Goal: Task Accomplishment & Management: Use online tool/utility

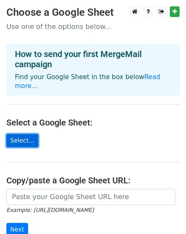
click at [19, 134] on link "Select..." at bounding box center [22, 140] width 32 height 13
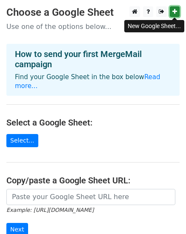
click at [177, 11] on link at bounding box center [175, 11] width 10 height 11
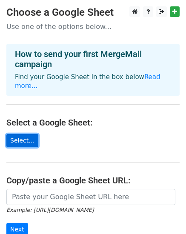
click at [21, 134] on link "Select..." at bounding box center [22, 140] width 32 height 13
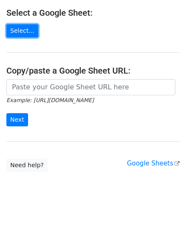
scroll to position [107, 0]
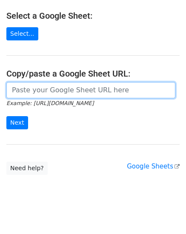
drag, startPoint x: 27, startPoint y: 84, endPoint x: 11, endPoint y: 81, distance: 15.9
click at [11, 82] on input "url" at bounding box center [90, 90] width 169 height 16
paste input "https://docs.google.com/spreadsheets/d/1jkWlh3TSt8UFskMuRxlnmcoFq6_0kisJ/edit?u…"
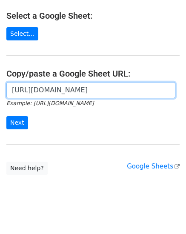
scroll to position [0, 309]
type input "https://docs.google.com/spreadsheets/d/1jkWlh3TSt8UFskMuRxlnmcoFq6_0kisJ/edit?u…"
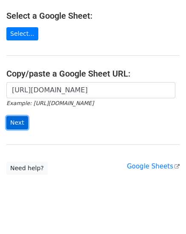
scroll to position [0, 0]
click at [14, 116] on input "Next" at bounding box center [17, 122] width 22 height 13
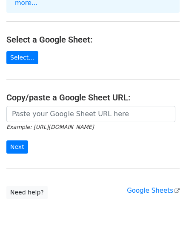
scroll to position [162, 0]
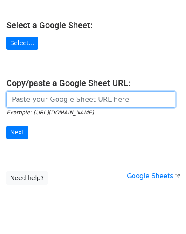
click at [21, 91] on input "url" at bounding box center [90, 99] width 169 height 16
paste input "https://docs.google.com/spreadsheets/d/1zom5cMYvnxNi3olyTymAUbq6LVu8ExkdfMPfDqz…"
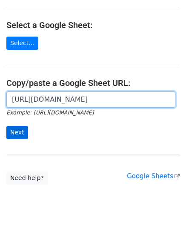
type input "https://docs.google.com/spreadsheets/d/1zom5cMYvnxNi3olyTymAUbq6LVu8ExkdfMPfDqz…"
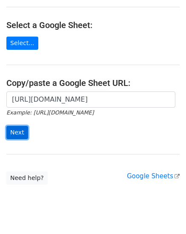
scroll to position [0, 0]
click at [17, 126] on input "Next" at bounding box center [17, 132] width 22 height 13
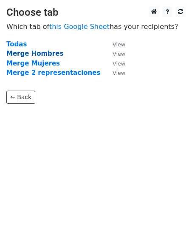
click at [17, 53] on strong "Merge Hombres" at bounding box center [34, 54] width 57 height 8
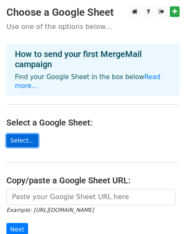
click at [26, 134] on link "Select..." at bounding box center [22, 140] width 32 height 13
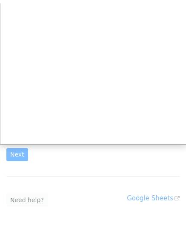
scroll to position [85, 0]
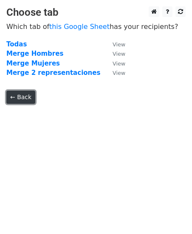
click at [20, 97] on link "← Back" at bounding box center [20, 97] width 29 height 13
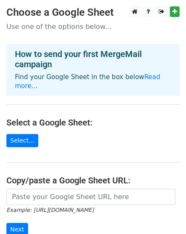
scroll to position [85, 0]
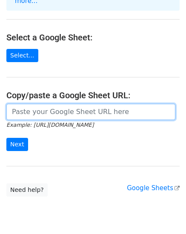
click at [37, 104] on input "url" at bounding box center [90, 112] width 169 height 16
paste input "https://docs.google.com/spreadsheets/d/1327ZueT64vVMtklu-BWu-MhyVCTNlHu0_LjIRMe…"
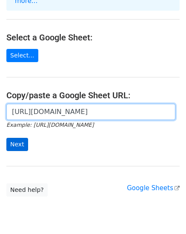
type input "https://docs.google.com/spreadsheets/d/1327ZueT64vVMtklu-BWu-MhyVCTNlHu0_LjIRMe…"
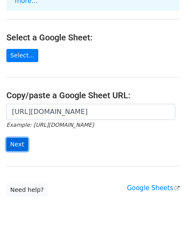
scroll to position [0, 0]
click at [17, 138] on input "Next" at bounding box center [17, 144] width 22 height 13
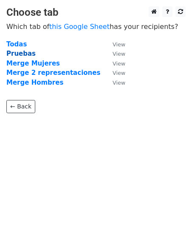
click at [28, 56] on strong "Pruebas" at bounding box center [20, 54] width 29 height 8
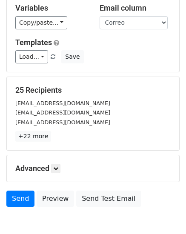
scroll to position [127, 0]
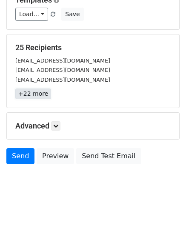
click at [34, 95] on link "+22 more" at bounding box center [33, 93] width 36 height 11
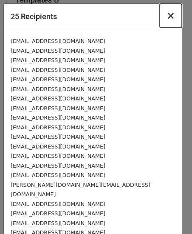
click at [167, 17] on span "×" at bounding box center [171, 16] width 8 height 12
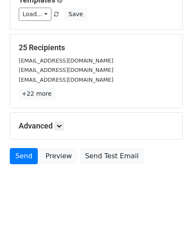
scroll to position [130, 0]
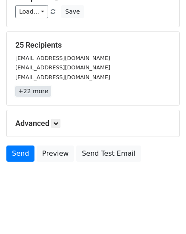
click at [44, 93] on link "+22 more" at bounding box center [33, 91] width 36 height 11
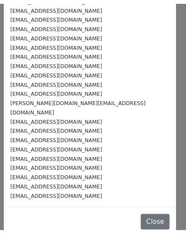
scroll to position [82, 0]
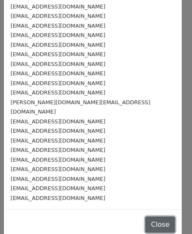
click at [149, 216] on button "Close" at bounding box center [160, 224] width 30 height 16
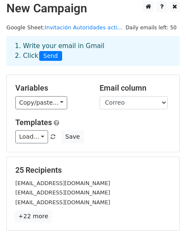
scroll to position [0, 0]
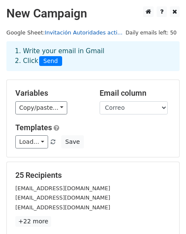
click at [96, 33] on link "Invitación Autoridades acti..." at bounding box center [84, 32] width 78 height 6
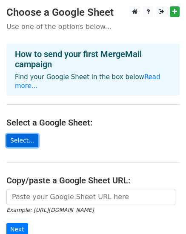
click at [30, 134] on link "Select..." at bounding box center [22, 140] width 32 height 13
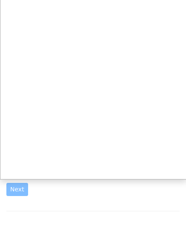
scroll to position [28, 0]
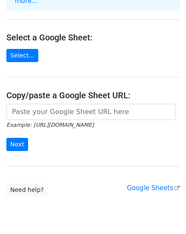
scroll to position [107, 0]
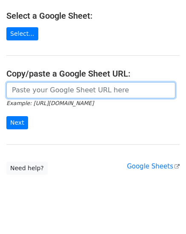
click at [25, 83] on input "url" at bounding box center [90, 90] width 169 height 16
paste input "[URL][DOMAIN_NAME]"
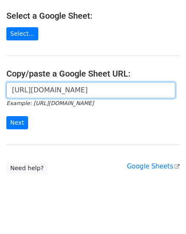
scroll to position [0, 179]
type input "[URL][DOMAIN_NAME]"
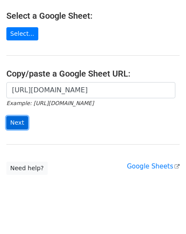
scroll to position [0, 0]
click at [17, 116] on input "Next" at bounding box center [17, 122] width 22 height 13
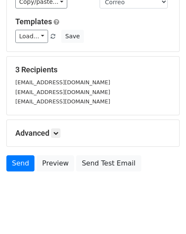
scroll to position [73, 0]
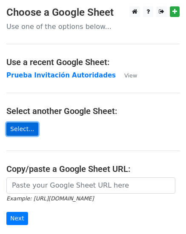
click at [26, 128] on link "Select..." at bounding box center [22, 128] width 32 height 13
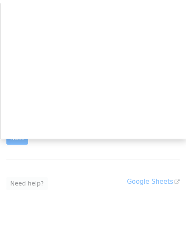
scroll to position [85, 0]
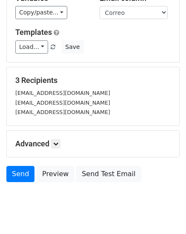
scroll to position [115, 0]
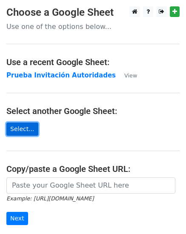
click at [23, 128] on link "Select..." at bounding box center [22, 128] width 32 height 13
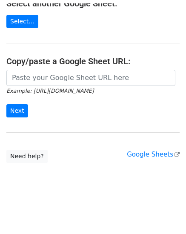
scroll to position [105, 0]
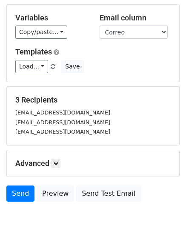
scroll to position [115, 0]
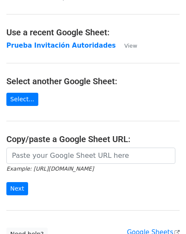
scroll to position [20, 0]
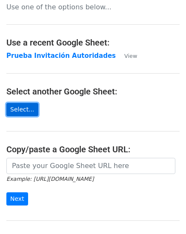
click at [23, 107] on link "Select..." at bounding box center [22, 109] width 32 height 13
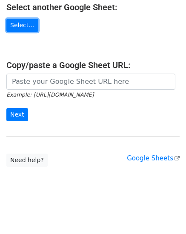
scroll to position [105, 0]
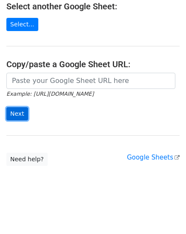
click at [20, 113] on input "Next" at bounding box center [17, 113] width 22 height 13
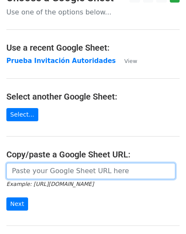
scroll to position [0, 0]
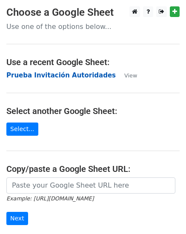
click at [16, 75] on strong "Prueba Invitación Autoridades" at bounding box center [60, 75] width 109 height 8
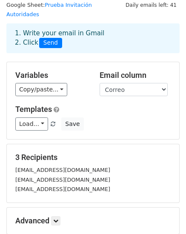
scroll to position [42, 0]
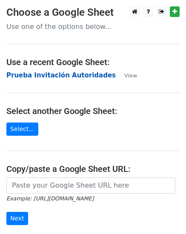
click at [33, 76] on strong "Prueba Invitación Autoridades" at bounding box center [60, 75] width 109 height 8
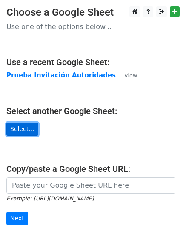
click at [23, 130] on link "Select..." at bounding box center [22, 128] width 32 height 13
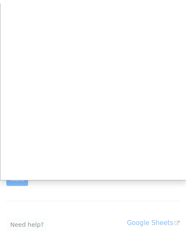
scroll to position [85, 0]
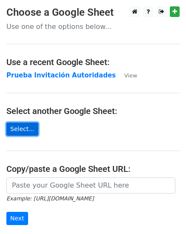
click at [21, 129] on link "Select..." at bounding box center [22, 128] width 32 height 13
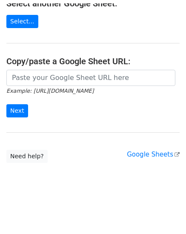
scroll to position [105, 0]
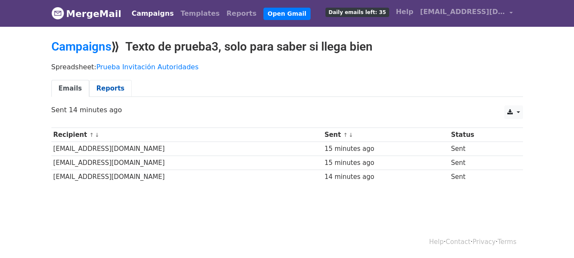
click at [108, 91] on link "Reports" at bounding box center [110, 88] width 42 height 17
